Goal: Use online tool/utility: Utilize a website feature to perform a specific function

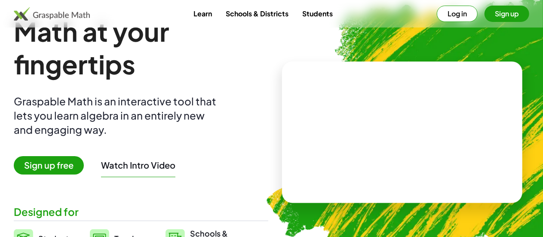
scroll to position [27, 0]
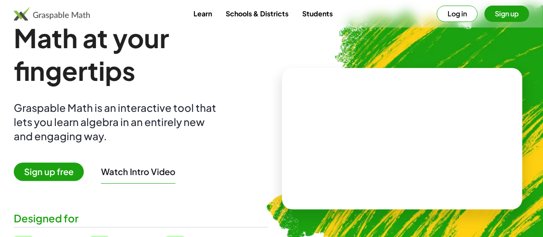
click at [158, 166] on button "Watch Intro Video" at bounding box center [138, 171] width 74 height 11
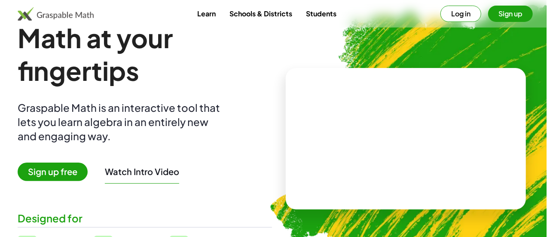
scroll to position [0, 0]
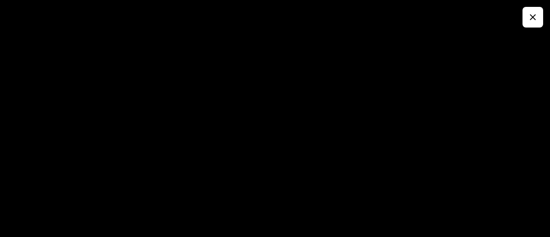
click at [540, 12] on button "button" at bounding box center [532, 17] width 21 height 21
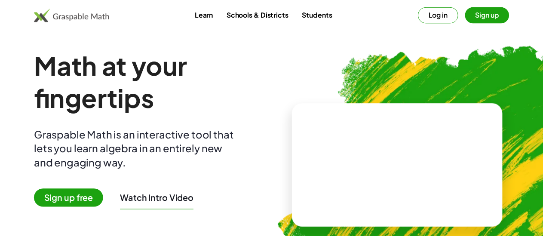
scroll to position [27, 0]
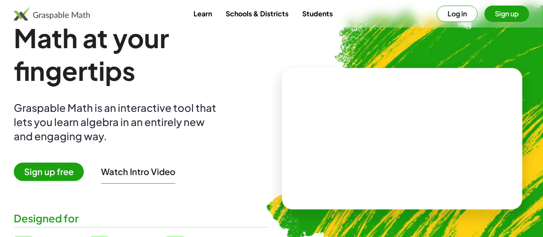
click at [415, 122] on video at bounding box center [401, 138] width 129 height 64
click at [408, 134] on div at bounding box center [404, 130] width 76 height 32
click at [376, 144] on div at bounding box center [404, 130] width 76 height 32
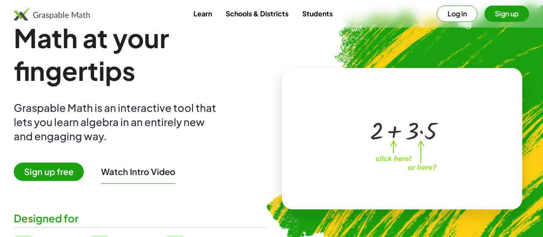
click at [489, 15] on button "Sign up" at bounding box center [506, 14] width 45 height 16
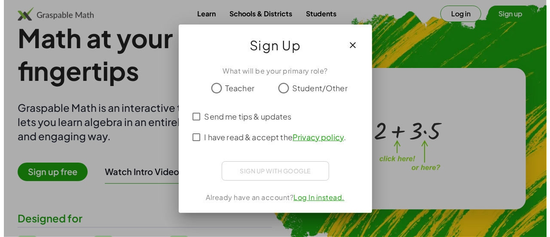
scroll to position [0, 0]
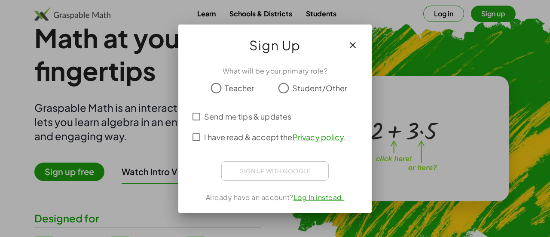
click at [229, 82] on span "Teacher" at bounding box center [239, 88] width 29 height 12
click at [235, 116] on span "Send me tips & updates" at bounding box center [247, 116] width 87 height 12
click at [237, 145] on label "I have read & accept the Privacy policy ." at bounding box center [275, 137] width 142 height 21
click at [245, 114] on span "Send me tips & updates" at bounding box center [247, 116] width 87 height 12
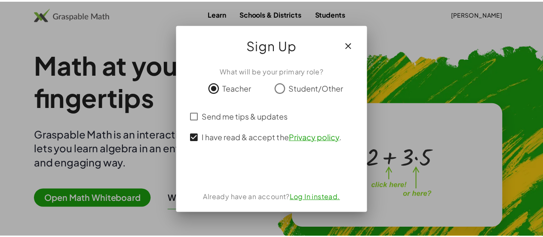
scroll to position [27, 0]
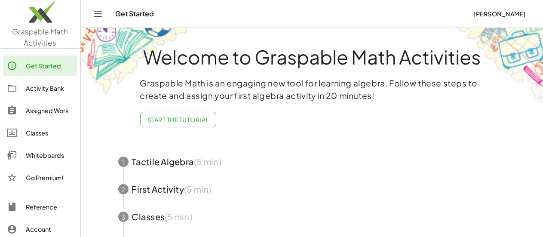
click at [54, 156] on div "Whiteboards" at bounding box center [50, 155] width 48 height 10
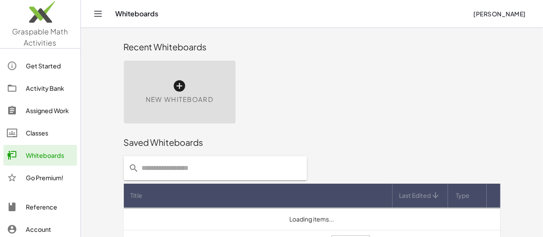
click at [146, 103] on span "New Whiteboard" at bounding box center [179, 100] width 67 height 10
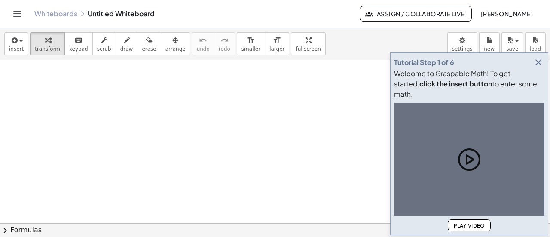
click at [76, 112] on div at bounding box center [275, 223] width 550 height 327
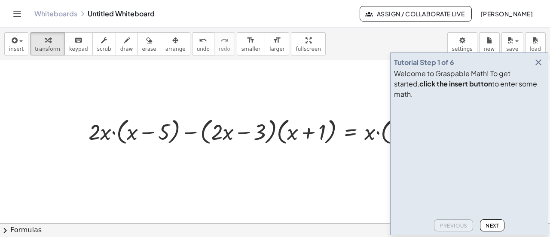
click at [540, 67] on icon "button" at bounding box center [538, 62] width 10 height 10
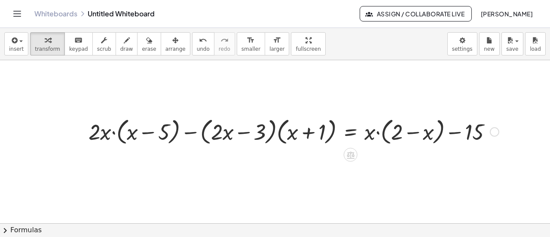
click at [113, 134] on div at bounding box center [293, 131] width 419 height 33
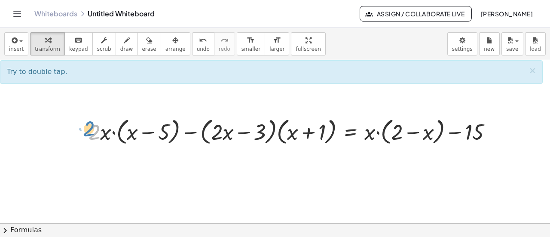
drag, startPoint x: 97, startPoint y: 133, endPoint x: 89, endPoint y: 130, distance: 8.7
click at [89, 130] on div at bounding box center [293, 131] width 419 height 33
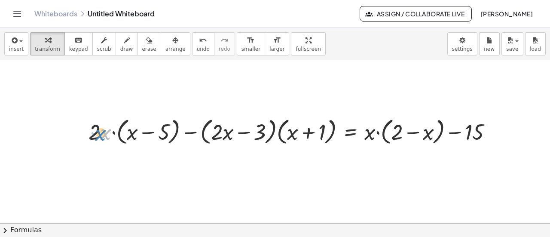
drag, startPoint x: 103, startPoint y: 134, endPoint x: 98, endPoint y: 134, distance: 4.8
click at [98, 134] on div at bounding box center [293, 131] width 419 height 33
click at [114, 134] on div at bounding box center [293, 131] width 419 height 33
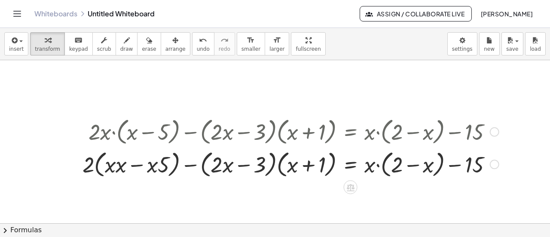
click at [117, 167] on div at bounding box center [290, 163] width 425 height 33
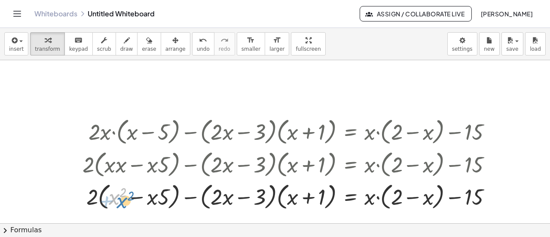
drag, startPoint x: 117, startPoint y: 167, endPoint x: 128, endPoint y: 162, distance: 11.6
click at [350, 131] on div "+ · 2 · x · ( + x − 5 ) − · ( + · 2 · x − 3 ) · ( + x + 1 ) = + · x · ( + 2 − x…" at bounding box center [350, 131] width 0 height 0
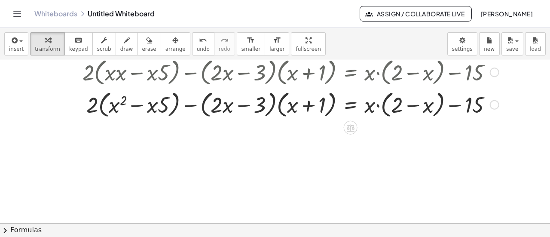
scroll to position [92, 0]
drag, startPoint x: 167, startPoint y: 105, endPoint x: 148, endPoint y: 106, distance: 18.5
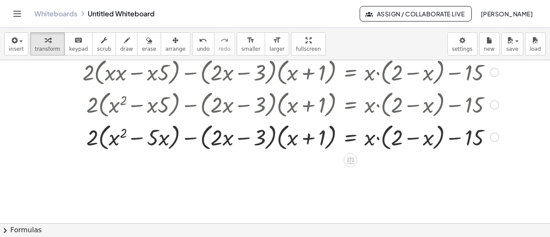
click at [275, 136] on div at bounding box center [290, 136] width 425 height 33
click at [276, 137] on div at bounding box center [290, 136] width 425 height 33
click at [238, 137] on div at bounding box center [290, 136] width 425 height 33
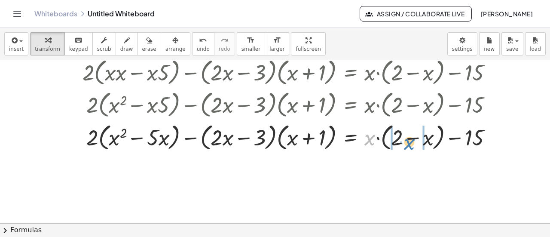
drag, startPoint x: 369, startPoint y: 138, endPoint x: 408, endPoint y: 143, distance: 39.8
click at [408, 143] on div at bounding box center [290, 136] width 425 height 33
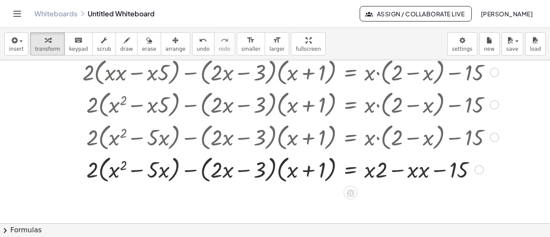
click at [424, 170] on div at bounding box center [290, 169] width 425 height 33
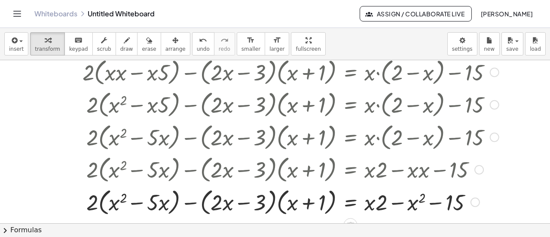
click at [376, 203] on div at bounding box center [290, 201] width 425 height 33
drag, startPoint x: 379, startPoint y: 203, endPoint x: 367, endPoint y: 204, distance: 12.0
click at [367, 204] on div at bounding box center [290, 201] width 425 height 33
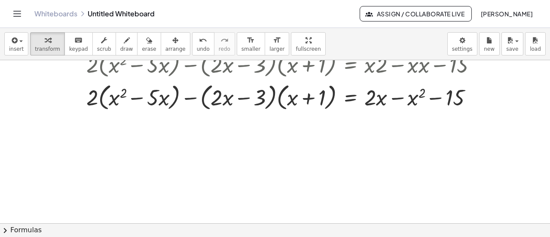
scroll to position [199, 0]
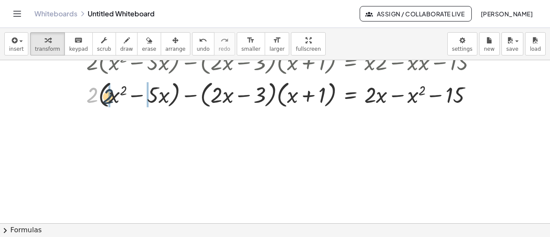
drag, startPoint x: 93, startPoint y: 93, endPoint x: 112, endPoint y: 95, distance: 18.6
click at [112, 95] on div at bounding box center [290, 93] width 425 height 33
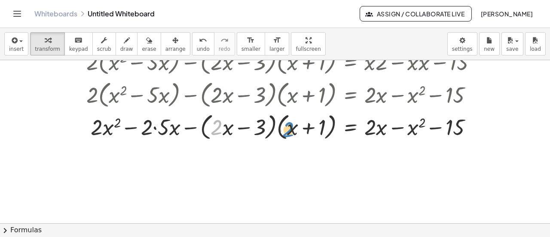
drag, startPoint x: 220, startPoint y: 130, endPoint x: 291, endPoint y: 132, distance: 71.4
click at [291, 132] on div at bounding box center [290, 126] width 425 height 33
drag, startPoint x: 224, startPoint y: 129, endPoint x: 288, endPoint y: 131, distance: 64.0
click at [288, 131] on div at bounding box center [290, 126] width 425 height 33
click at [276, 126] on div at bounding box center [290, 126] width 425 height 33
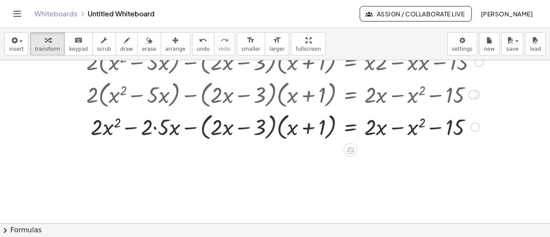
click at [276, 126] on div at bounding box center [290, 126] width 425 height 33
drag, startPoint x: 300, startPoint y: 127, endPoint x: 305, endPoint y: 133, distance: 8.3
click at [305, 133] on div at bounding box center [290, 126] width 425 height 33
drag, startPoint x: 223, startPoint y: 129, endPoint x: 258, endPoint y: 125, distance: 35.9
click at [258, 125] on div at bounding box center [290, 126] width 425 height 33
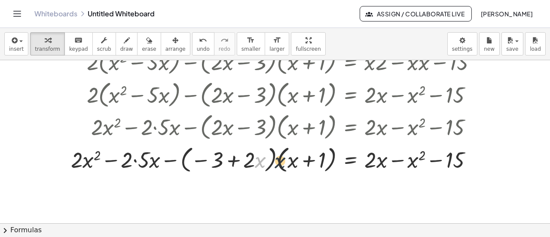
drag, startPoint x: 260, startPoint y: 162, endPoint x: 291, endPoint y: 163, distance: 30.5
click at [291, 163] on div at bounding box center [285, 158] width 437 height 33
drag, startPoint x: 254, startPoint y: 162, endPoint x: 211, endPoint y: 160, distance: 42.6
click at [211, 160] on div at bounding box center [285, 158] width 437 height 33
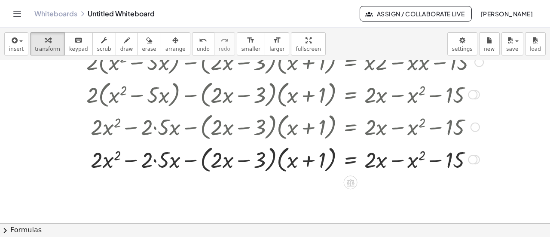
click at [192, 161] on div at bounding box center [290, 158] width 425 height 33
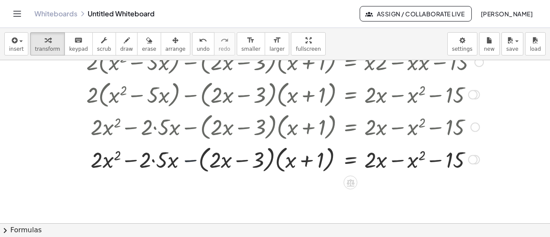
click at [192, 161] on div at bounding box center [290, 158] width 425 height 33
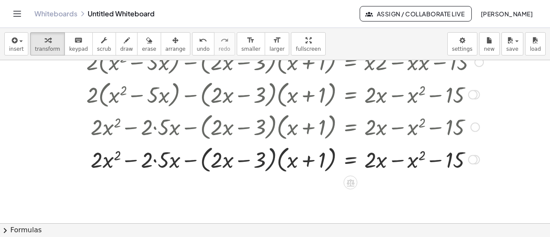
click at [274, 157] on div at bounding box center [290, 158] width 425 height 33
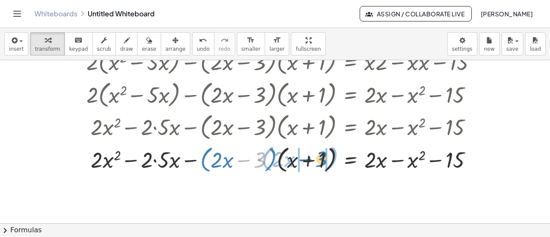
drag, startPoint x: 257, startPoint y: 161, endPoint x: 319, endPoint y: 160, distance: 61.4
click at [319, 160] on div at bounding box center [290, 158] width 425 height 33
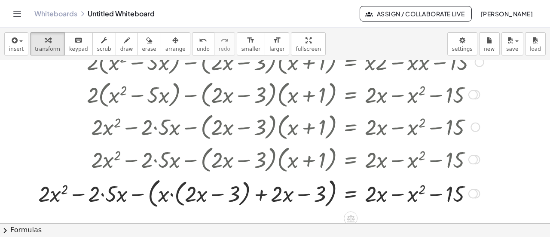
click at [171, 196] on div at bounding box center [268, 193] width 469 height 36
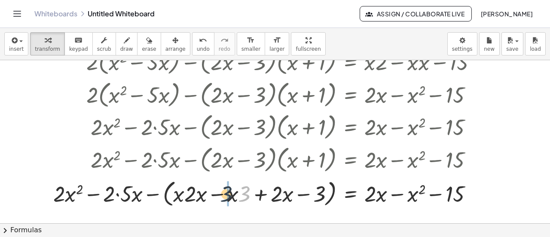
drag, startPoint x: 245, startPoint y: 195, endPoint x: 227, endPoint y: 194, distance: 18.5
drag, startPoint x: 202, startPoint y: 194, endPoint x: 182, endPoint y: 191, distance: 20.4
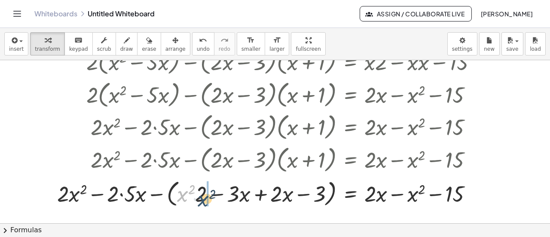
drag, startPoint x: 183, startPoint y: 193, endPoint x: 204, endPoint y: 198, distance: 21.6
click at [204, 198] on div at bounding box center [278, 192] width 450 height 33
click at [158, 192] on div at bounding box center [278, 192] width 450 height 33
click at [158, 192] on div at bounding box center [288, 192] width 429 height 29
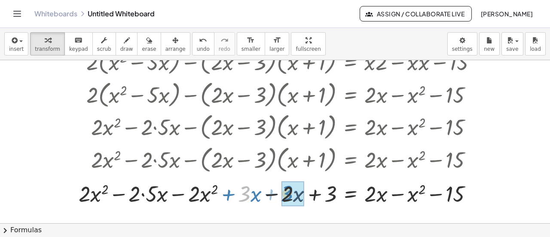
drag, startPoint x: 249, startPoint y: 194, endPoint x: 298, endPoint y: 192, distance: 48.6
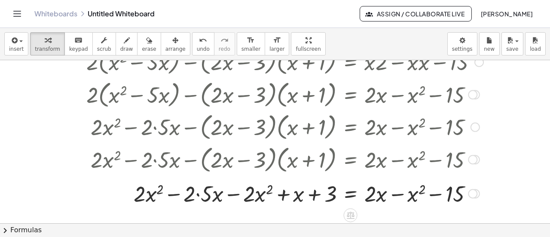
click at [198, 192] on div at bounding box center [290, 192] width 425 height 29
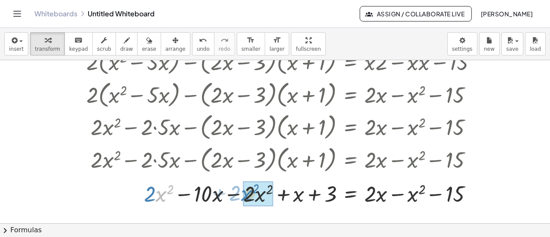
drag, startPoint x: 158, startPoint y: 192, endPoint x: 242, endPoint y: 191, distance: 84.2
click at [242, 191] on div at bounding box center [290, 192] width 425 height 29
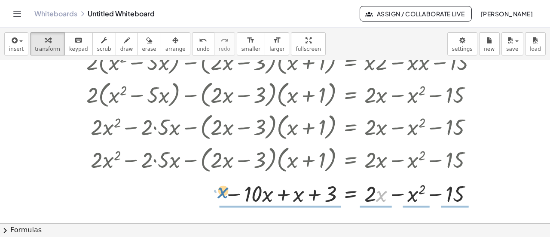
drag, startPoint x: 378, startPoint y: 193, endPoint x: 218, endPoint y: 189, distance: 159.9
click at [218, 189] on div at bounding box center [290, 192] width 425 height 29
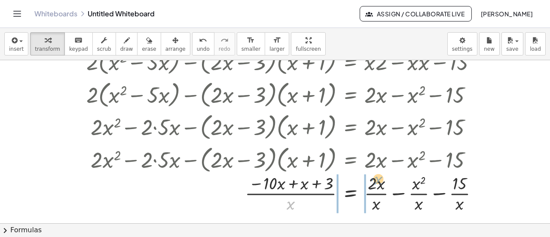
drag, startPoint x: 291, startPoint y: 205, endPoint x: 378, endPoint y: 180, distance: 90.8
click at [378, 180] on div at bounding box center [290, 192] width 425 height 43
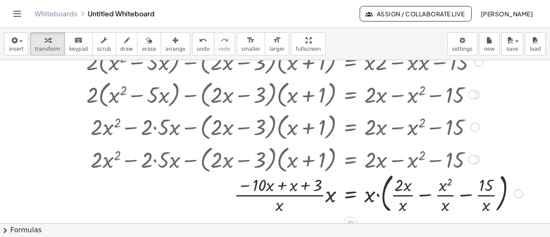
click at [329, 196] on div at bounding box center [302, 192] width 449 height 46
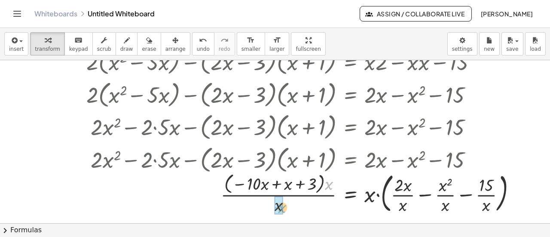
drag, startPoint x: 329, startPoint y: 187, endPoint x: 282, endPoint y: 211, distance: 52.5
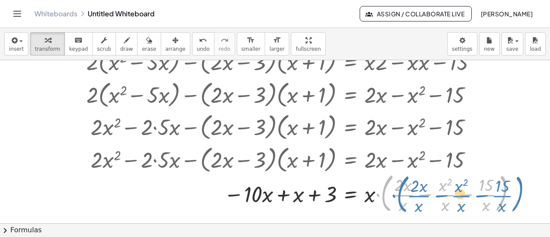
drag, startPoint x: 376, startPoint y: 196, endPoint x: 377, endPoint y: 187, distance: 9.1
click at [377, 187] on div at bounding box center [300, 192] width 445 height 46
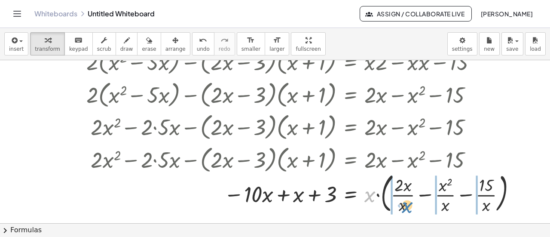
drag, startPoint x: 369, startPoint y: 195, endPoint x: 406, endPoint y: 206, distance: 38.5
click at [406, 206] on div at bounding box center [300, 192] width 445 height 46
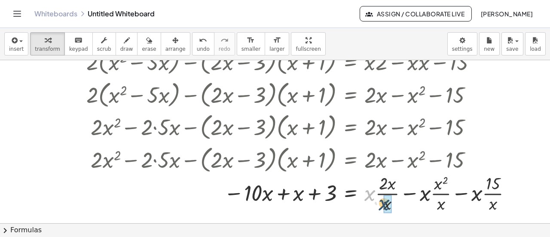
drag, startPoint x: 369, startPoint y: 192, endPoint x: 384, endPoint y: 202, distance: 18.2
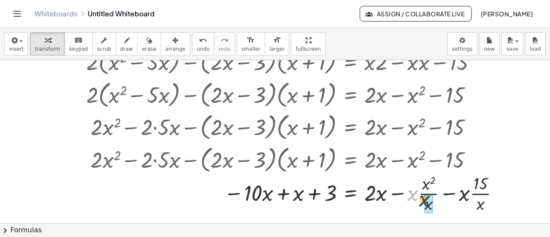
drag, startPoint x: 412, startPoint y: 194, endPoint x: 430, endPoint y: 204, distance: 20.2
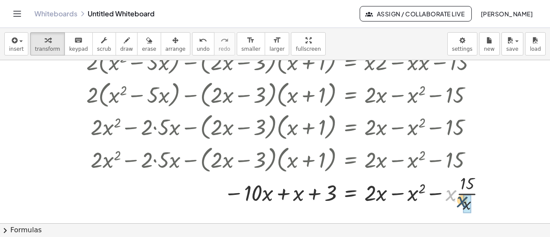
drag, startPoint x: 453, startPoint y: 194, endPoint x: 467, endPoint y: 201, distance: 15.0
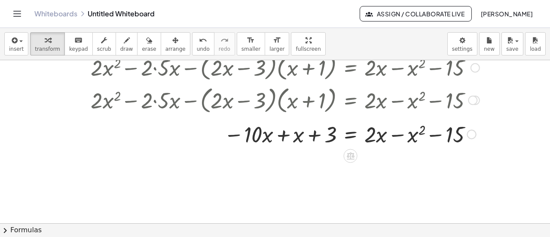
scroll to position [260, 0]
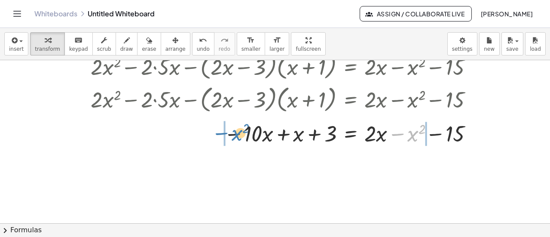
drag, startPoint x: 406, startPoint y: 134, endPoint x: 211, endPoint y: 132, distance: 195.5
click at [211, 132] on div at bounding box center [290, 132] width 425 height 29
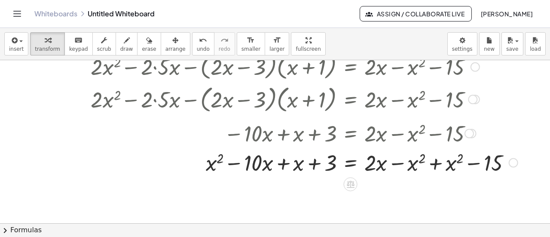
click at [431, 162] on div at bounding box center [300, 161] width 444 height 29
click at [351, 162] on div "− = + 2 − 15 · x · · 3 + + x 10 · x + x 2 − x 2 + x 2 + 0" at bounding box center [351, 162] width 0 height 0
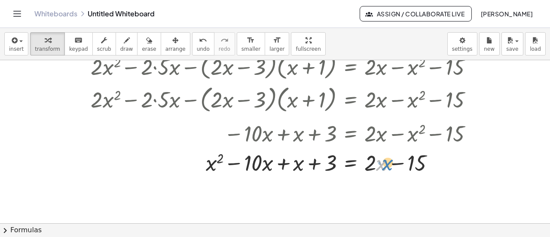
drag, startPoint x: 378, startPoint y: 163, endPoint x: 383, endPoint y: 163, distance: 4.7
click at [383, 163] on div at bounding box center [290, 161] width 425 height 29
click at [373, 160] on div at bounding box center [290, 161] width 425 height 29
click at [379, 163] on div at bounding box center [290, 161] width 425 height 29
drag, startPoint x: 399, startPoint y: 162, endPoint x: 320, endPoint y: 159, distance: 78.7
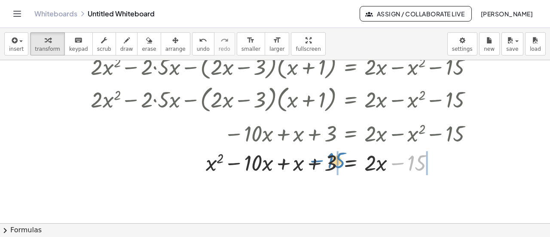
click at [320, 159] on div at bounding box center [290, 161] width 425 height 29
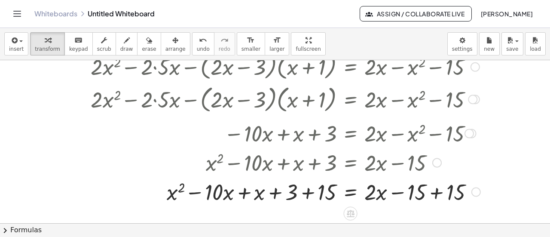
click at [435, 191] on div at bounding box center [290, 190] width 425 height 29
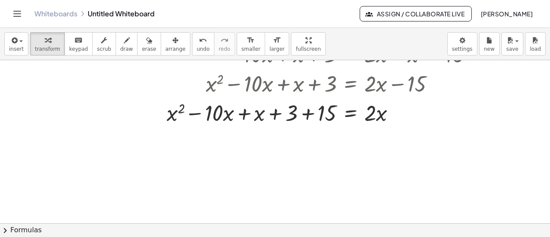
scroll to position [339, 0]
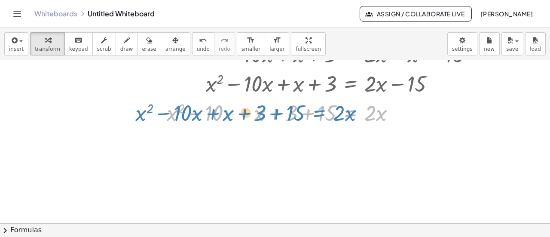
click at [357, 112] on div at bounding box center [290, 111] width 425 height 29
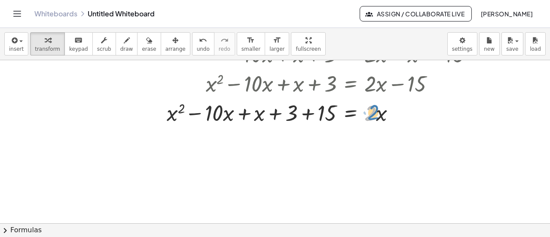
drag, startPoint x: 368, startPoint y: 113, endPoint x: 377, endPoint y: 112, distance: 9.5
click at [377, 112] on div at bounding box center [290, 111] width 425 height 29
click at [241, 116] on div at bounding box center [290, 111] width 425 height 29
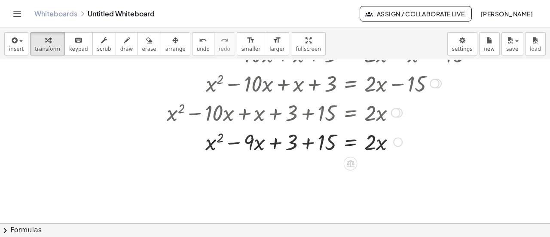
click at [307, 141] on div at bounding box center [290, 140] width 425 height 29
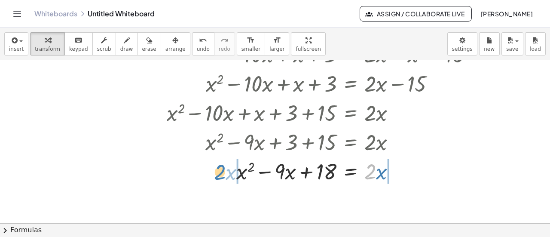
drag, startPoint x: 372, startPoint y: 174, endPoint x: 222, endPoint y: 174, distance: 150.0
click at [222, 174] on div at bounding box center [290, 170] width 425 height 29
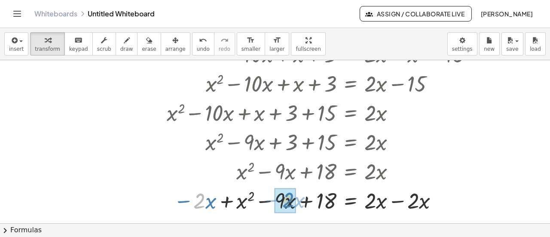
drag, startPoint x: 205, startPoint y: 201, endPoint x: 292, endPoint y: 199, distance: 87.7
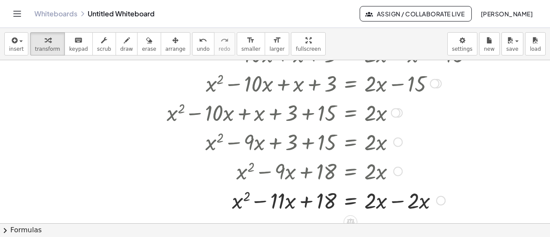
click at [402, 200] on div at bounding box center [290, 199] width 425 height 29
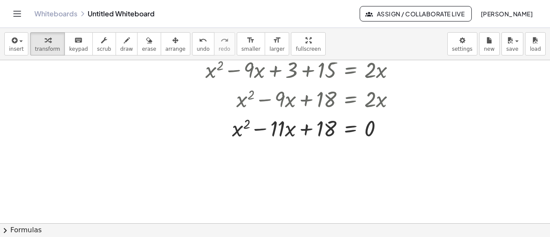
scroll to position [412, 0]
click at [349, 126] on div at bounding box center [290, 126] width 425 height 29
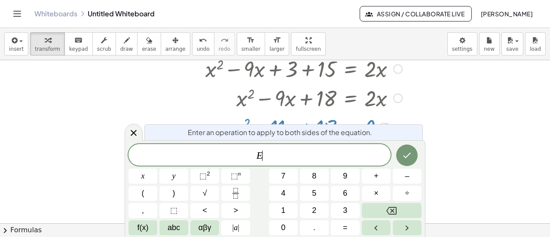
click at [349, 126] on div "Enter an operation to apply to both sides of the equation." at bounding box center [283, 132] width 278 height 16
click at [135, 134] on icon at bounding box center [134, 133] width 6 height 6
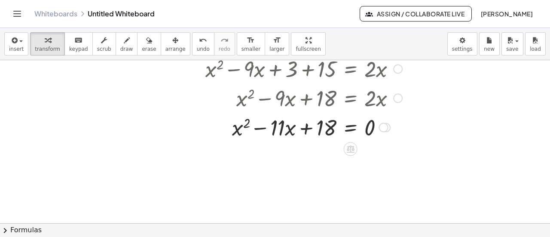
click at [349, 128] on div at bounding box center [290, 126] width 425 height 29
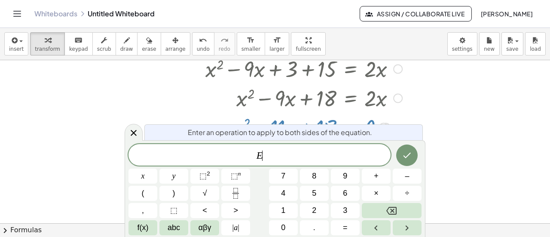
click at [349, 128] on span "Enter an operation to apply to both sides of the equation." at bounding box center [280, 132] width 184 height 10
click at [132, 132] on icon at bounding box center [134, 133] width 6 height 6
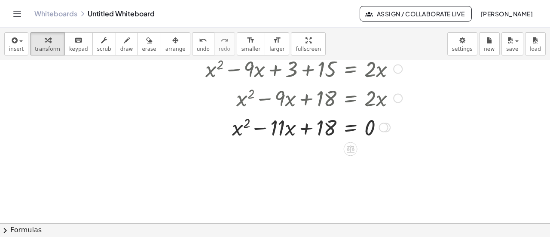
drag, startPoint x: 287, startPoint y: 129, endPoint x: 147, endPoint y: 137, distance: 139.8
click at [147, 137] on div at bounding box center [290, 126] width 425 height 29
